Goal: Task Accomplishment & Management: Manage account settings

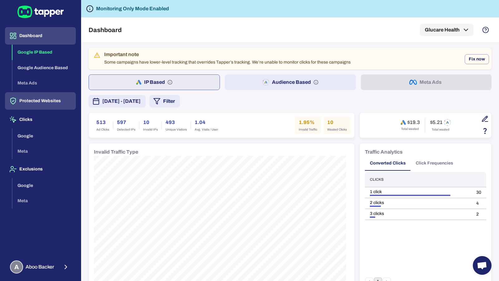
click at [54, 104] on button "Protected Websites" at bounding box center [40, 100] width 71 height 17
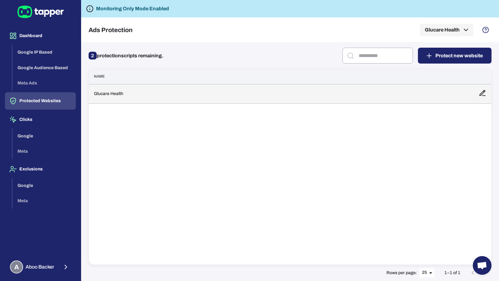
click at [151, 97] on td "Glucare Health" at bounding box center [281, 93] width 385 height 19
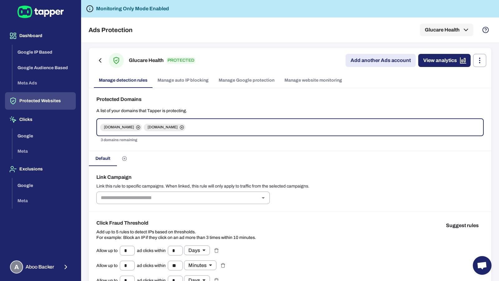
click at [239, 81] on link "Manage Google protection" at bounding box center [247, 80] width 66 height 15
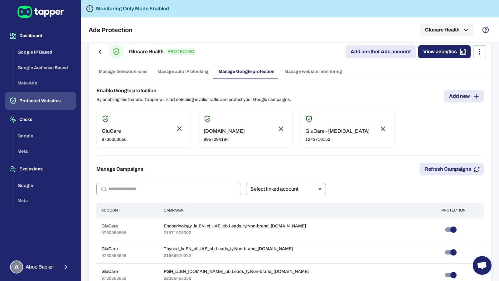
scroll to position [22, 0]
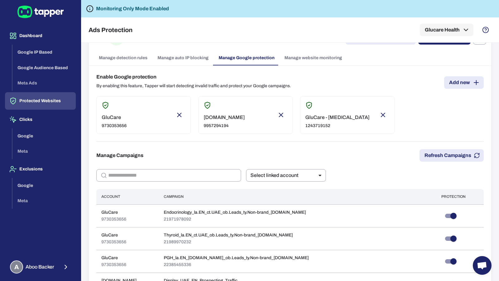
click at [455, 78] on link "Add new" at bounding box center [464, 82] width 40 height 12
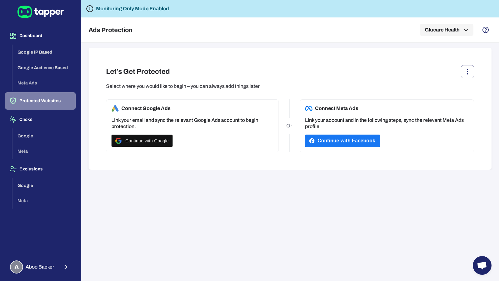
click at [42, 103] on button "Protected Websites" at bounding box center [40, 100] width 71 height 17
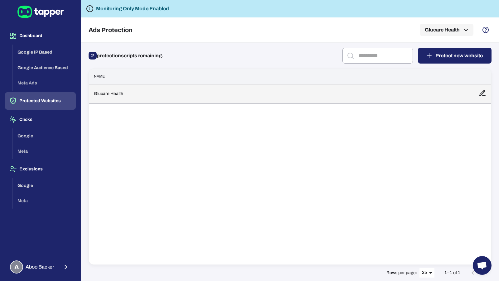
click at [179, 87] on td "Glucare Health" at bounding box center [281, 93] width 385 height 19
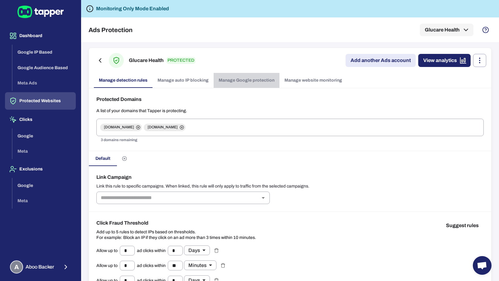
click at [250, 80] on link "Manage Google protection" at bounding box center [247, 80] width 66 height 15
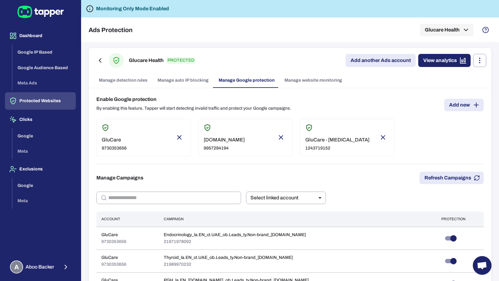
scroll to position [396, 0]
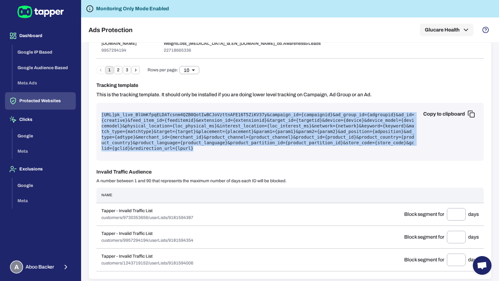
drag, startPoint x: 351, startPoint y: 148, endPoint x: 96, endPoint y: 112, distance: 257.7
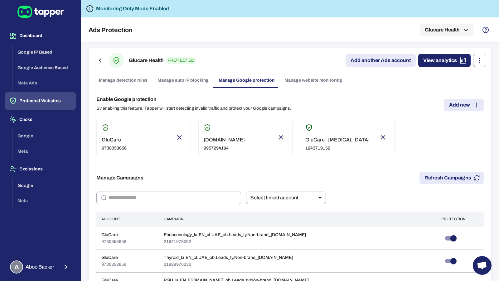
scroll to position [0, 0]
click at [332, 83] on link "Manage website monitoring" at bounding box center [313, 80] width 68 height 15
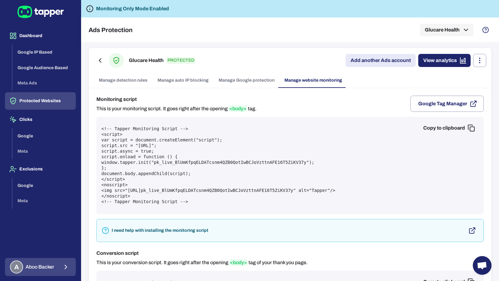
click at [60, 262] on button "A Aboo Backer" at bounding box center [40, 267] width 71 height 18
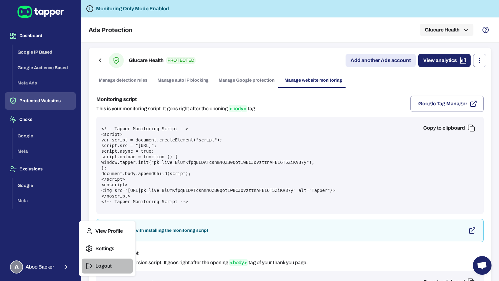
click at [86, 264] on icon "button" at bounding box center [88, 266] width 7 height 7
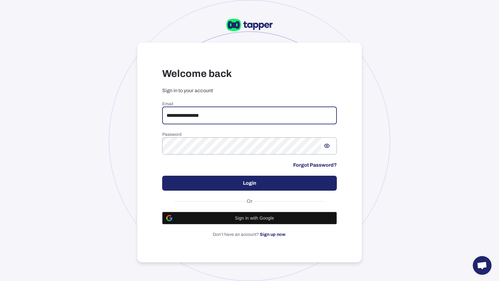
click at [202, 118] on input "**********" at bounding box center [249, 115] width 175 height 17
type input "**********"
click at [276, 177] on button "Login" at bounding box center [249, 183] width 175 height 15
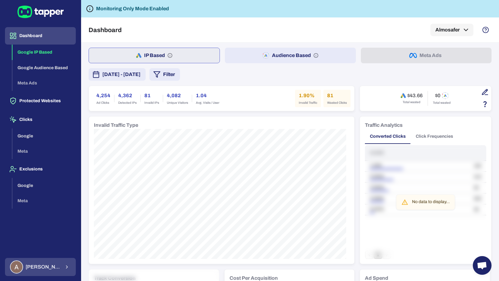
click at [44, 275] on button "Ahmed Sobih" at bounding box center [40, 267] width 71 height 18
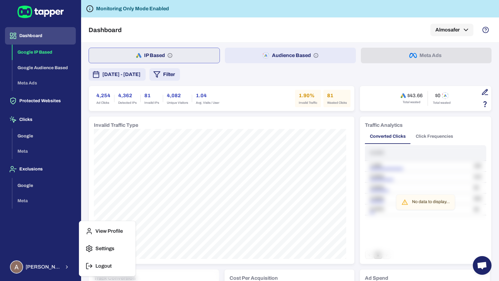
click at [85, 265] on button "Logout" at bounding box center [107, 266] width 51 height 15
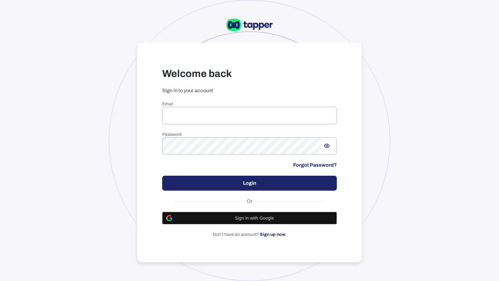
type input "**********"
